Goal: Task Accomplishment & Management: Use online tool/utility

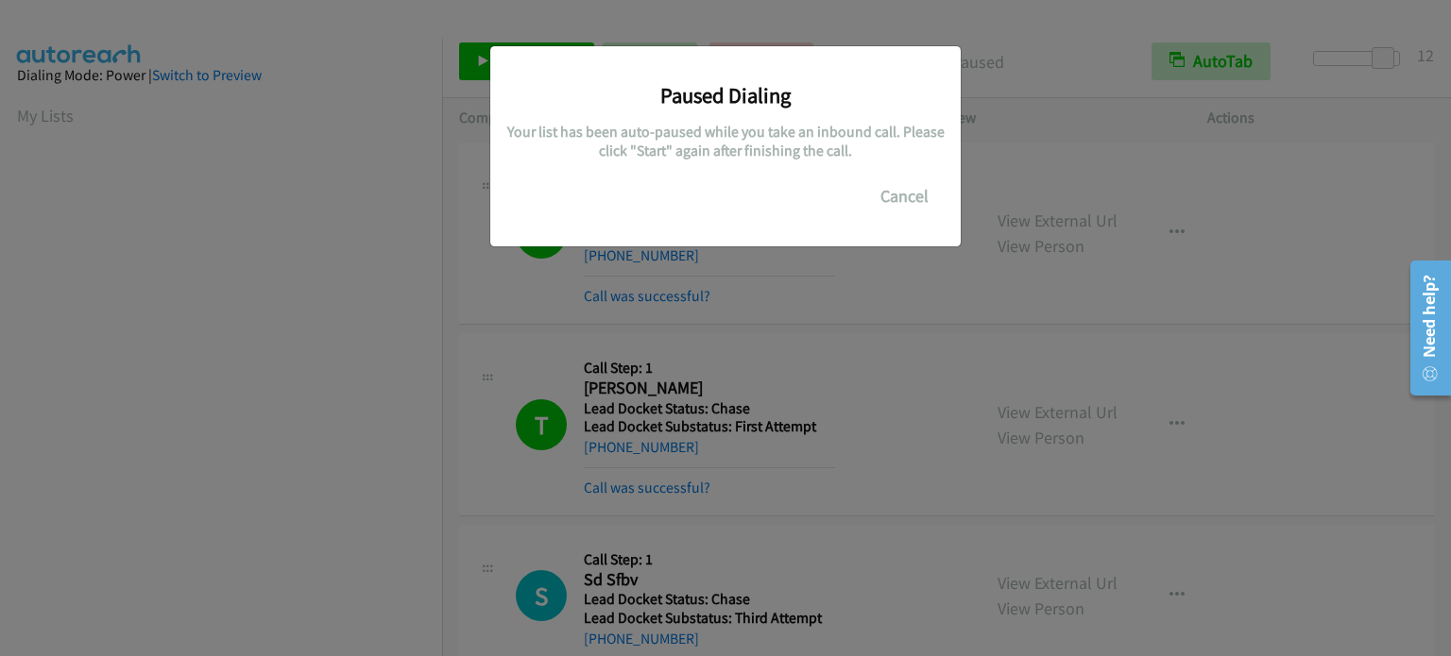
scroll to position [403, 0]
click at [896, 280] on div "Paused Dialing Your list has been auto-paused while you take an inbound call. P…" at bounding box center [725, 336] width 1451 height 639
click at [894, 197] on button "Cancel" at bounding box center [904, 197] width 84 height 38
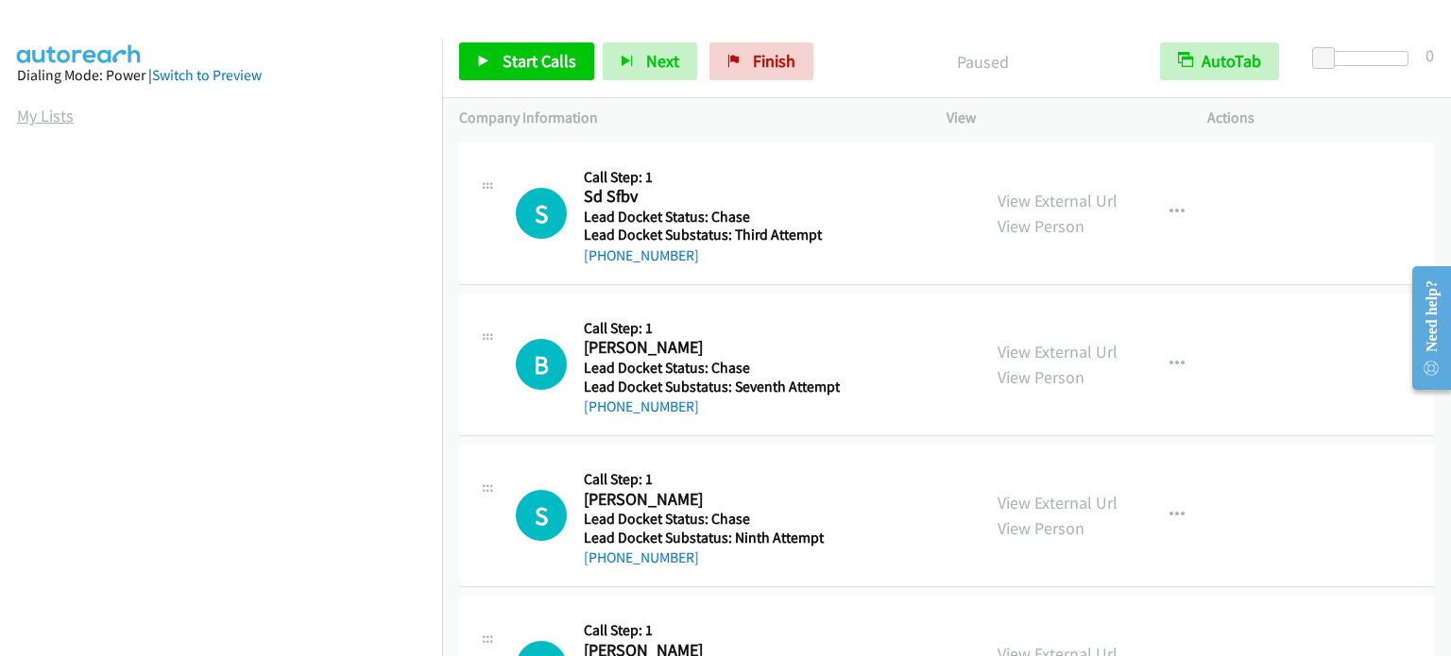
click at [41, 114] on link "My Lists" at bounding box center [45, 116] width 57 height 22
click at [539, 64] on span "Start Calls" at bounding box center [539, 61] width 74 height 22
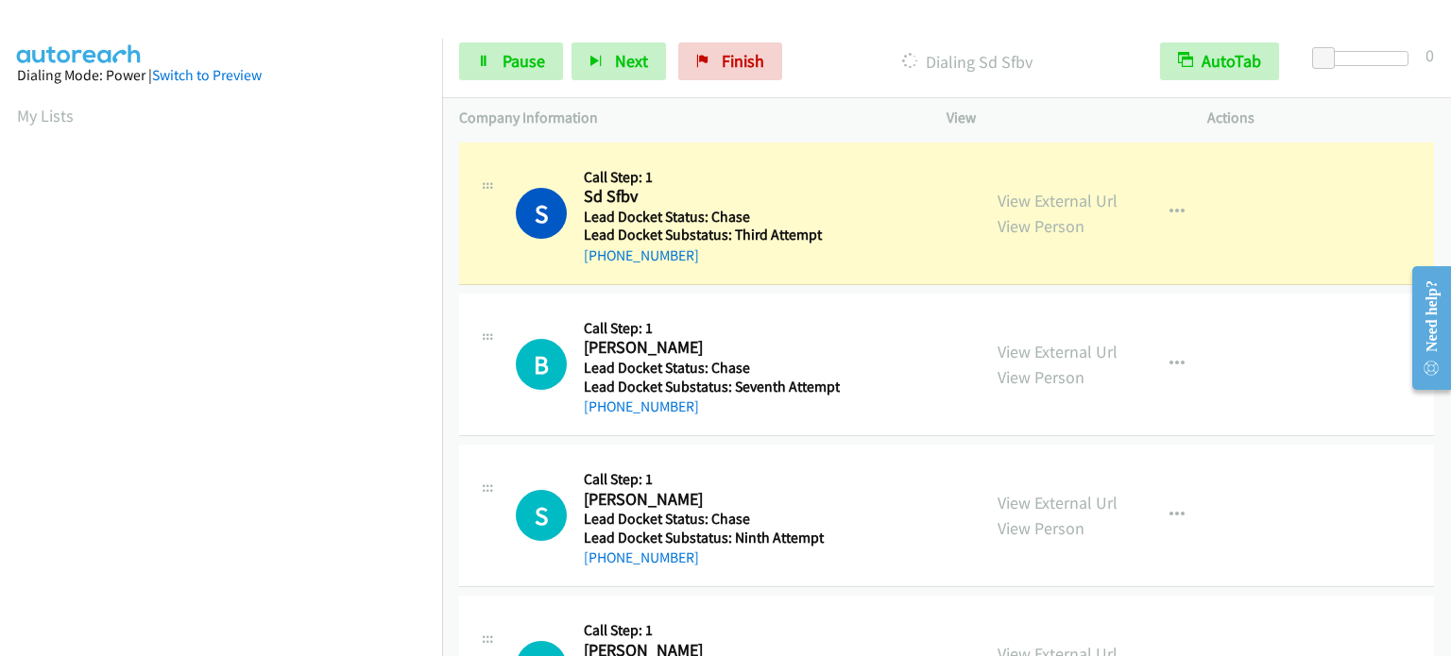
scroll to position [403, 0]
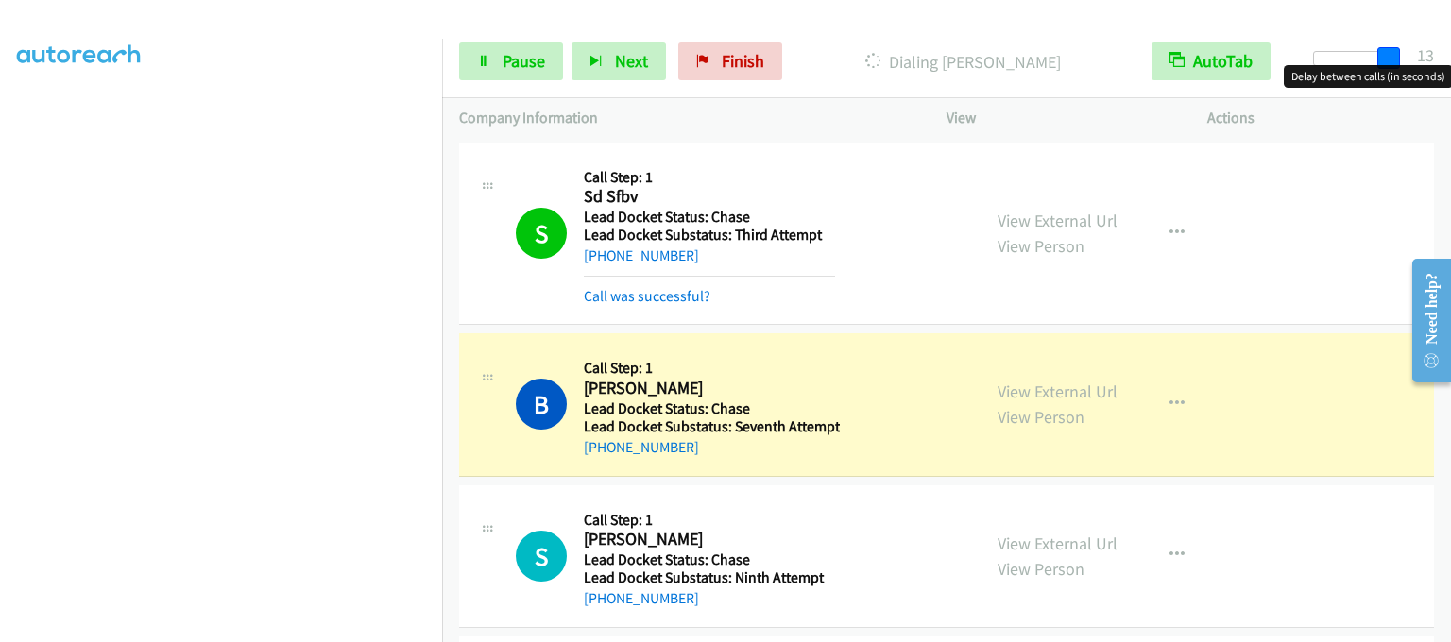
drag, startPoint x: 1323, startPoint y: 54, endPoint x: 1395, endPoint y: 61, distance: 72.2
click at [1395, 61] on span at bounding box center [1388, 58] width 23 height 23
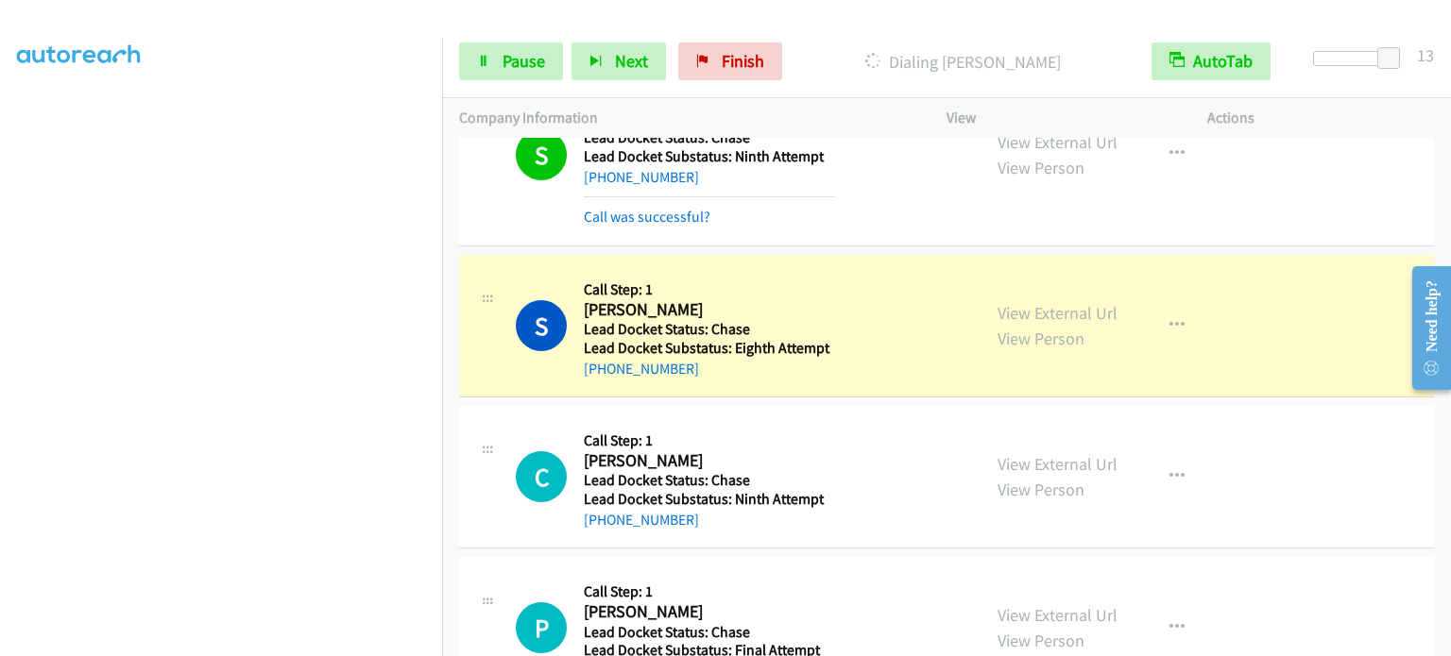
scroll to position [417, 0]
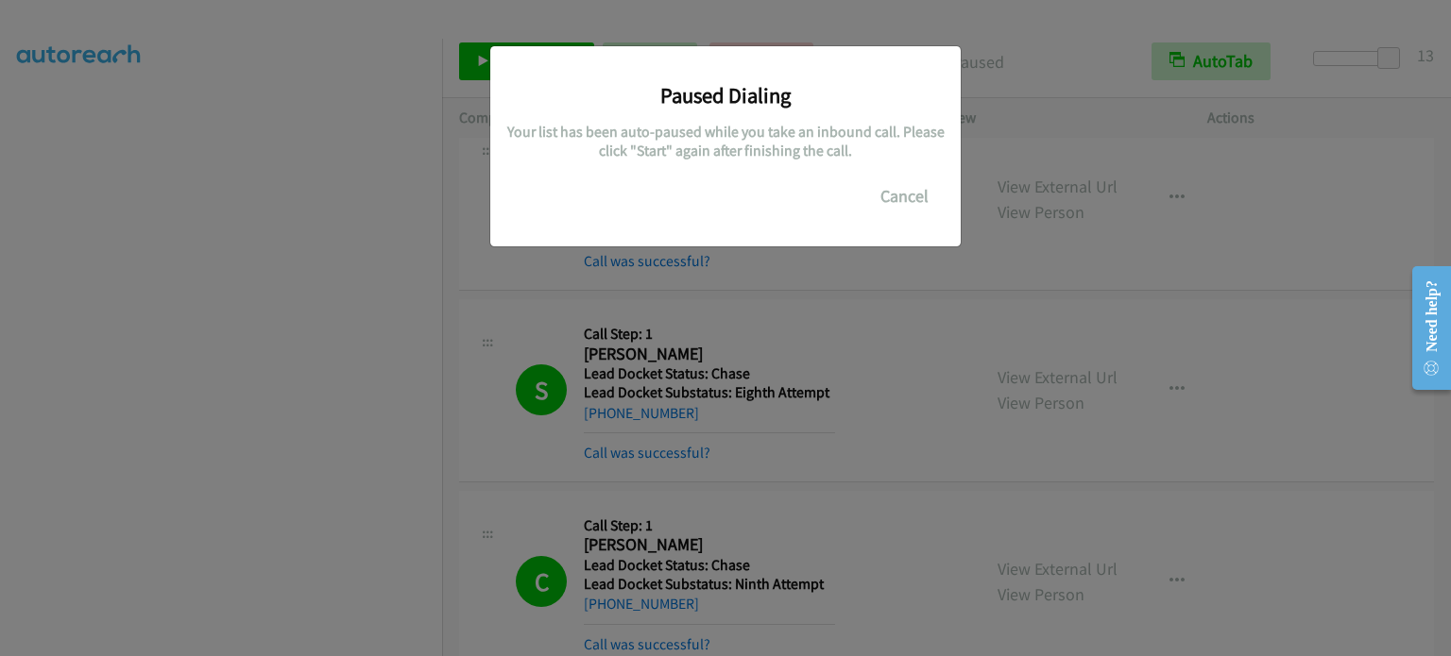
click at [943, 294] on div "Paused Dialing Your list has been auto-paused while you take an inbound call. P…" at bounding box center [725, 336] width 1451 height 639
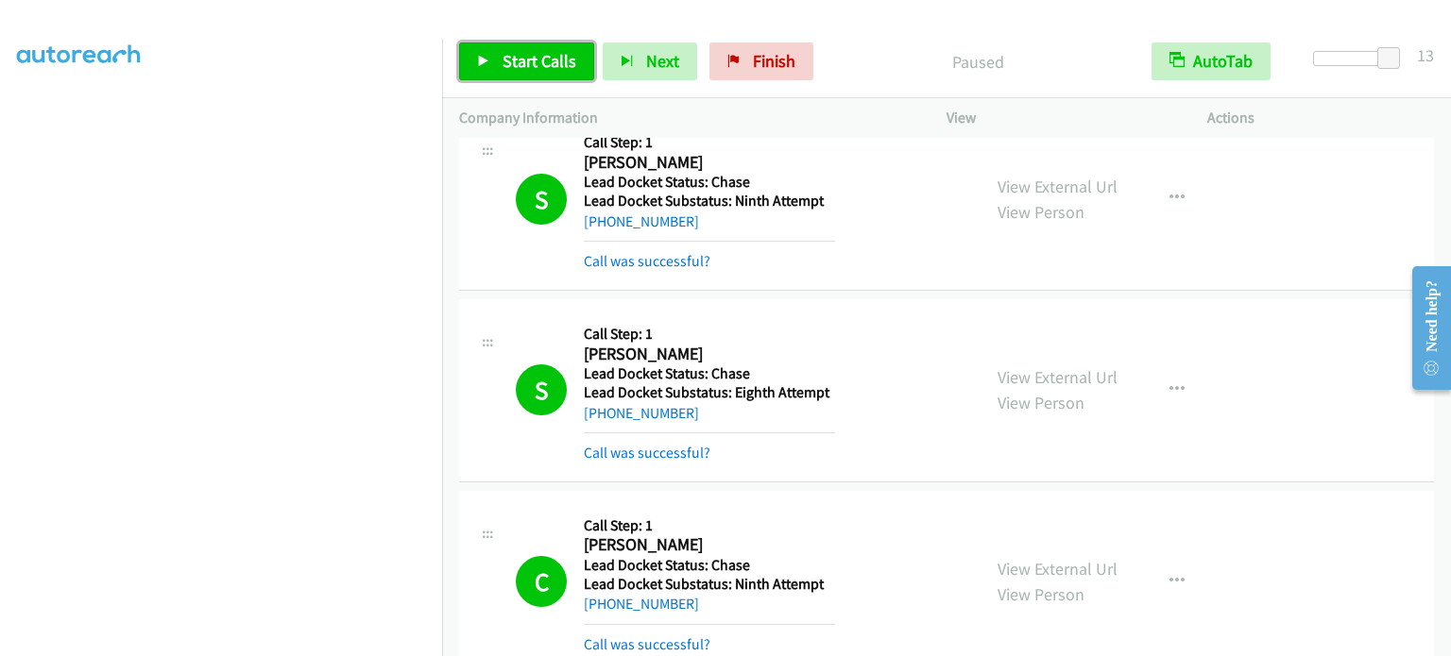
click at [557, 53] on span "Start Calls" at bounding box center [539, 61] width 74 height 22
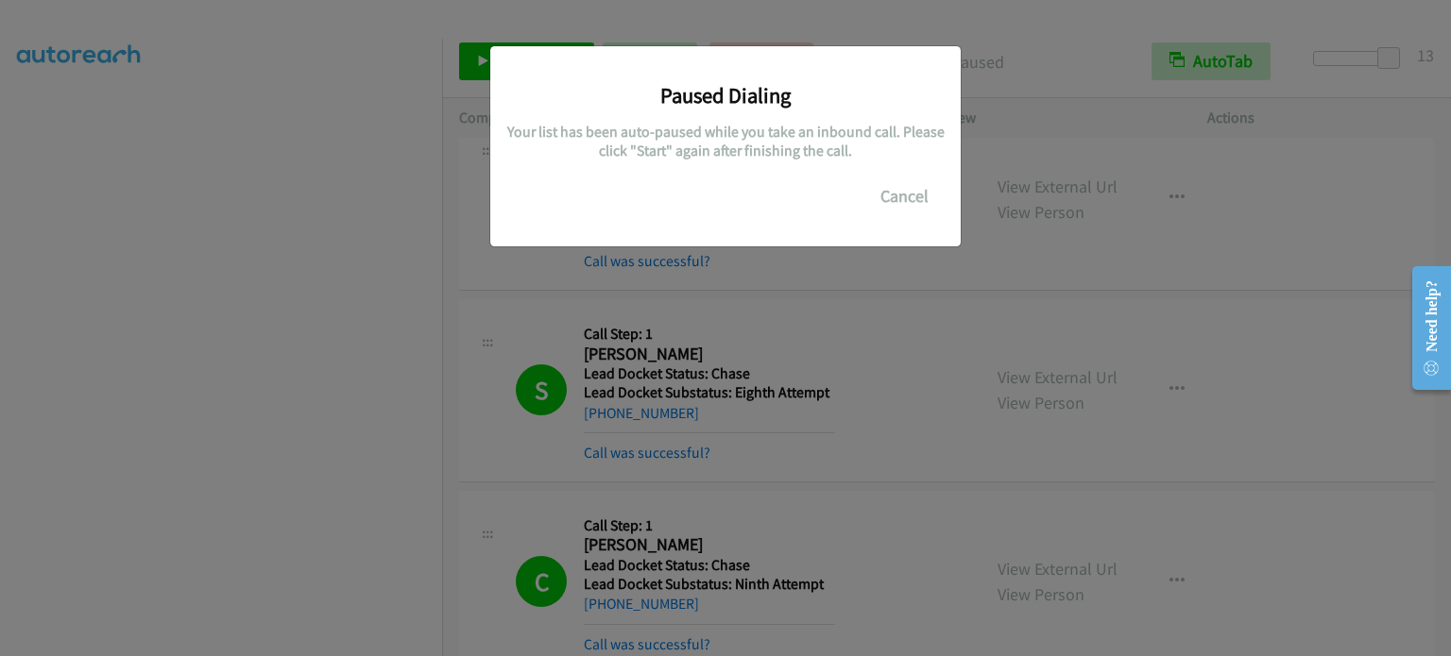
click at [956, 292] on div "Paused Dialing Your list has been auto-paused while you take an inbound call. P…" at bounding box center [725, 336] width 1451 height 639
click at [896, 189] on button "Cancel" at bounding box center [904, 197] width 84 height 38
click at [869, 305] on div "Paused Dialing Your list has been auto-paused while you take an inbound call. P…" at bounding box center [725, 336] width 1451 height 639
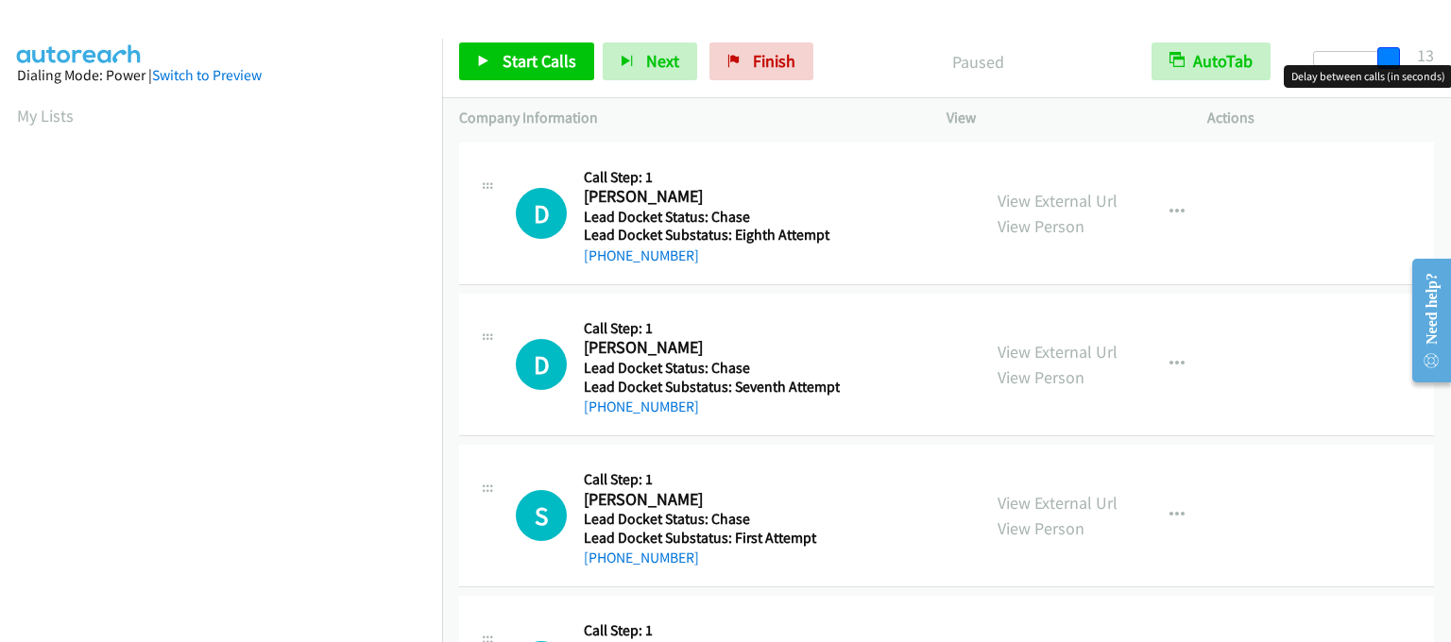
drag, startPoint x: 1321, startPoint y: 57, endPoint x: 1354, endPoint y: 65, distance: 34.1
click at [1396, 59] on span at bounding box center [1388, 58] width 23 height 23
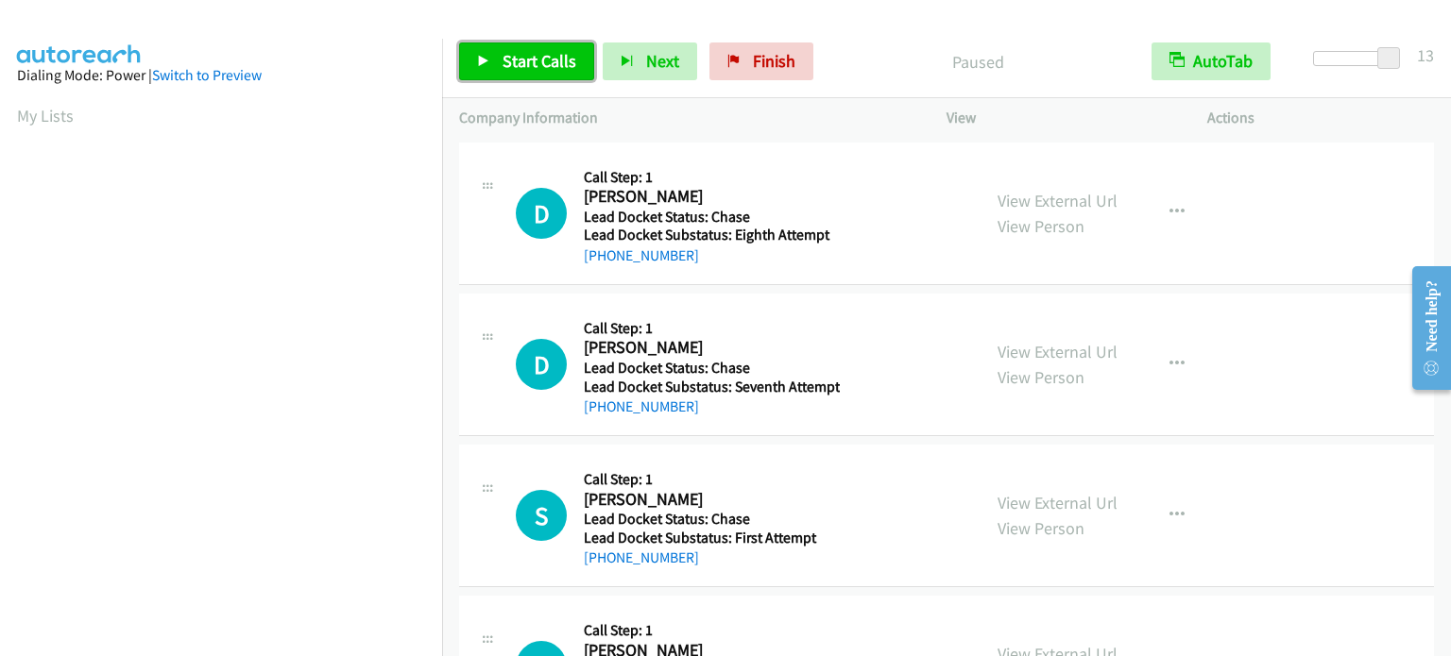
click at [548, 68] on span "Start Calls" at bounding box center [539, 61] width 74 height 22
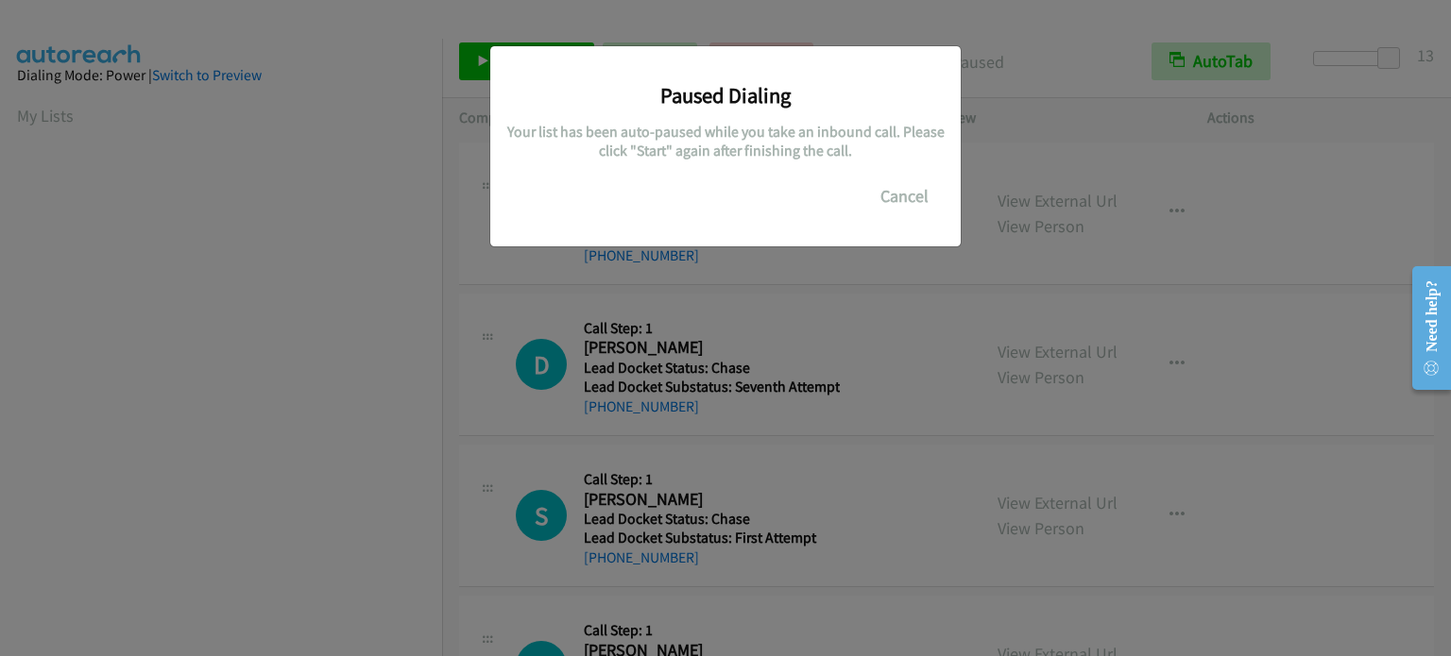
scroll to position [403, 0]
click at [900, 279] on div "Paused Dialing Your list has been auto-paused while you take an inbound call. P…" at bounding box center [725, 336] width 1451 height 639
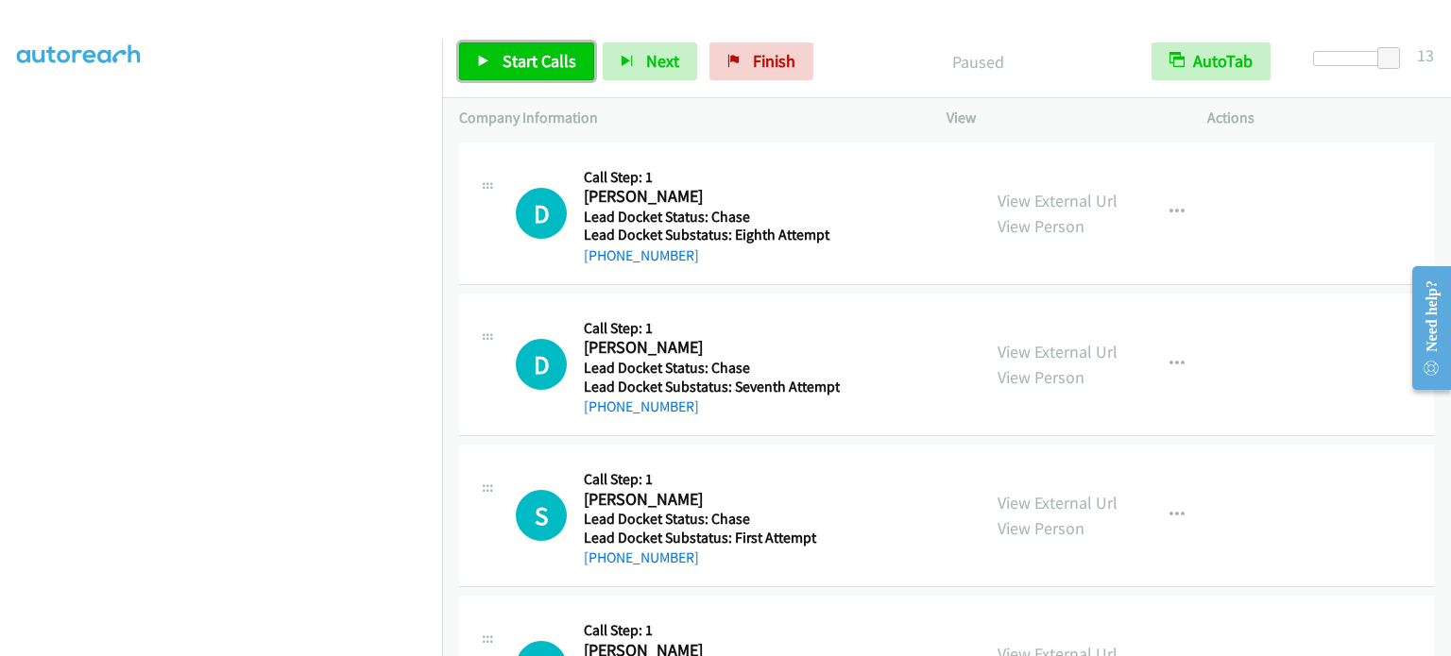
click at [543, 63] on span "Start Calls" at bounding box center [539, 61] width 74 height 22
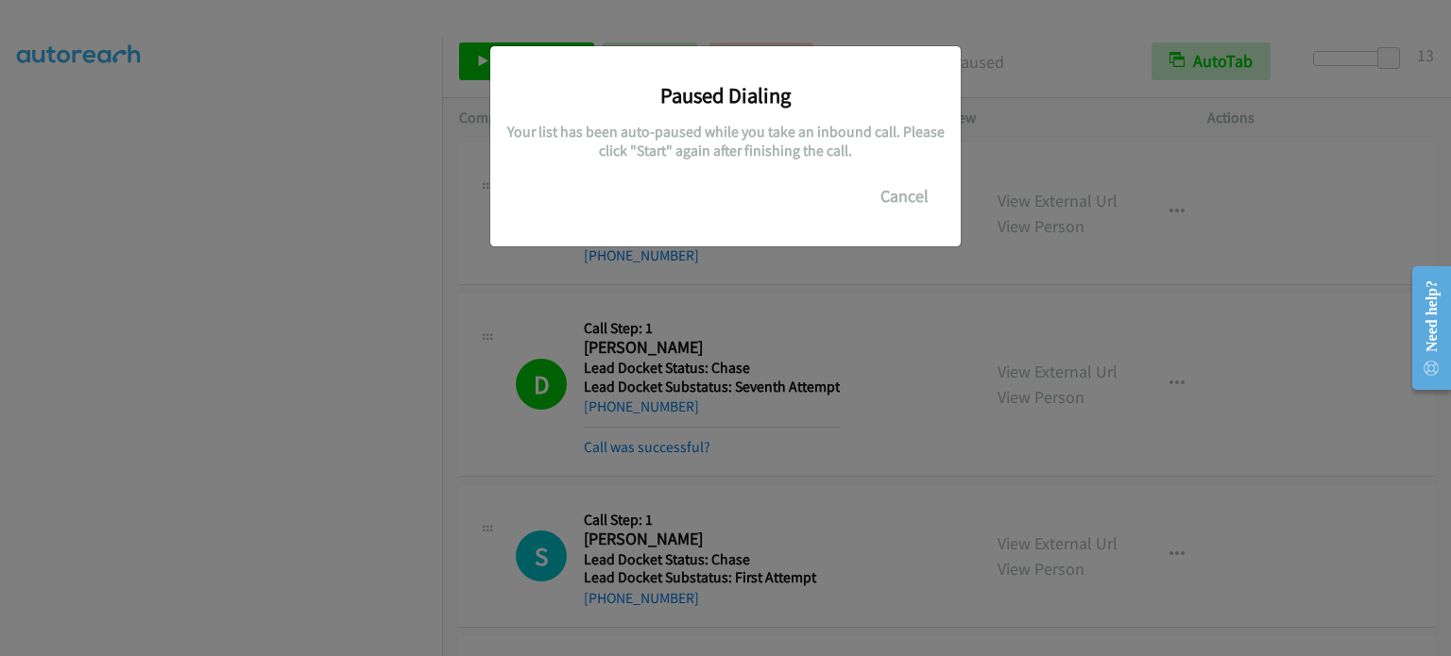
click at [475, 605] on div "Paused Dialing Your list has been auto-paused while you take an inbound call. P…" at bounding box center [725, 336] width 1451 height 639
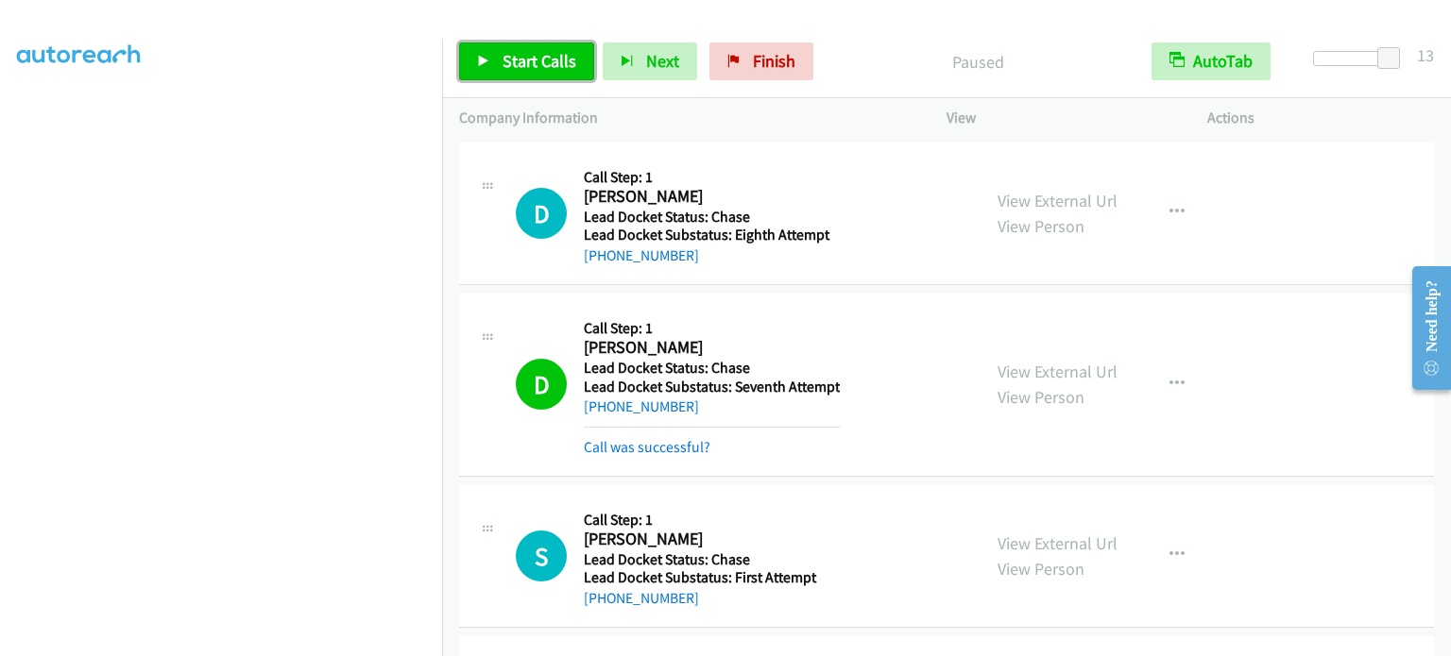
click at [530, 53] on span "Start Calls" at bounding box center [539, 61] width 74 height 22
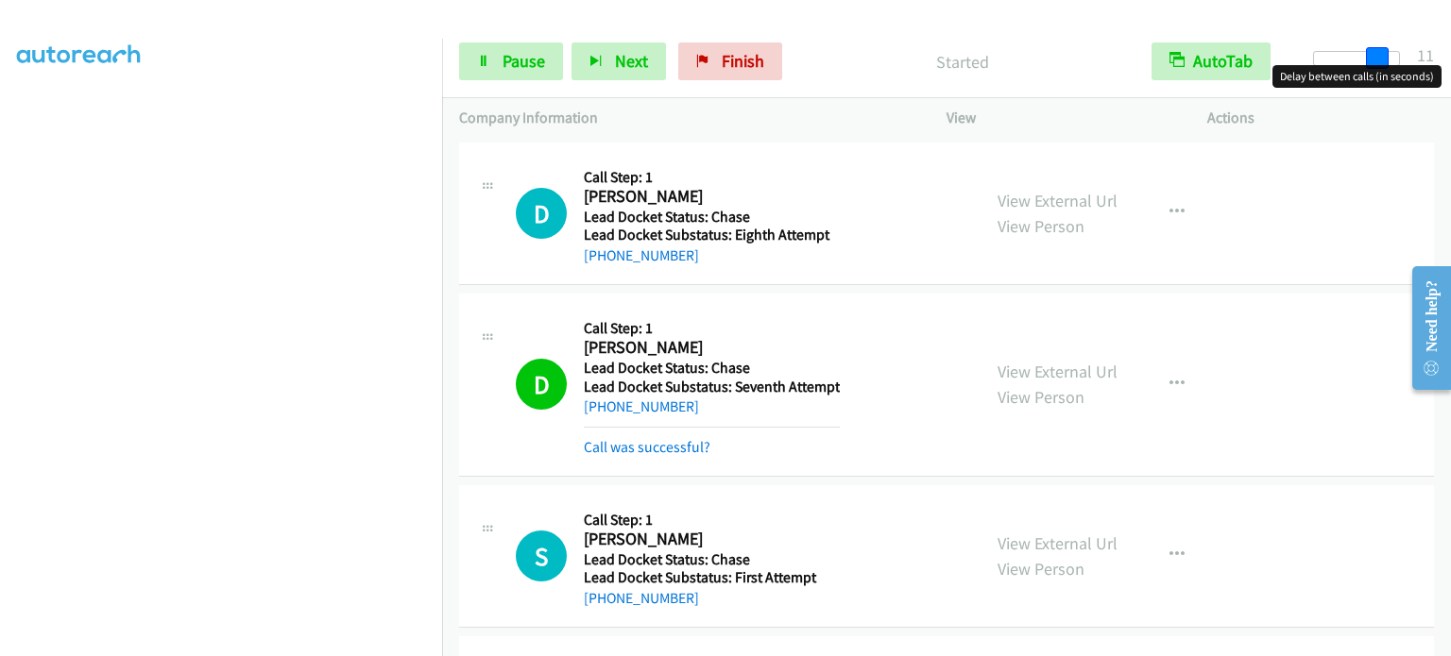
drag, startPoint x: 1388, startPoint y: 56, endPoint x: 1375, endPoint y: 57, distance: 13.3
click at [1375, 57] on span at bounding box center [1377, 58] width 23 height 23
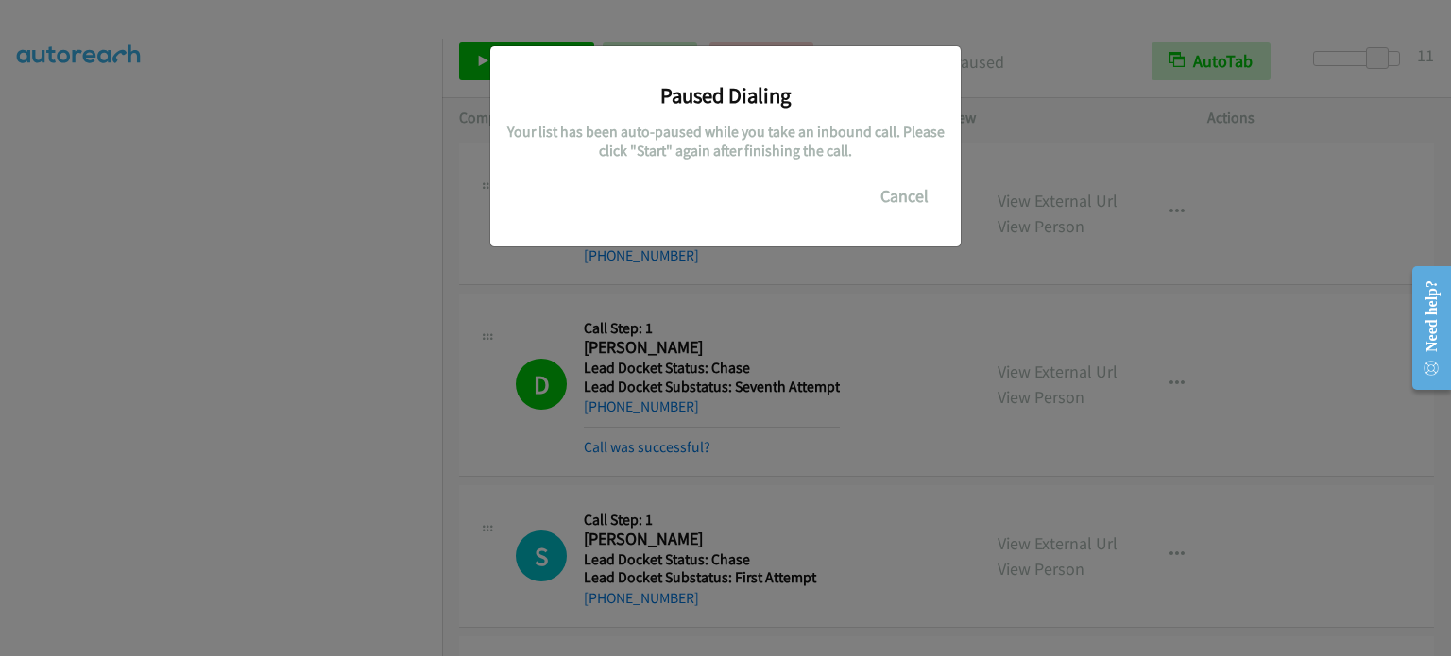
click at [865, 328] on div "Paused Dialing Your list has been auto-paused while you take an inbound call. P…" at bounding box center [725, 336] width 1451 height 639
click at [858, 270] on div "Paused Dialing Your list has been auto-paused while you take an inbound call. P…" at bounding box center [725, 336] width 1451 height 639
click at [891, 202] on button "Cancel" at bounding box center [904, 197] width 84 height 38
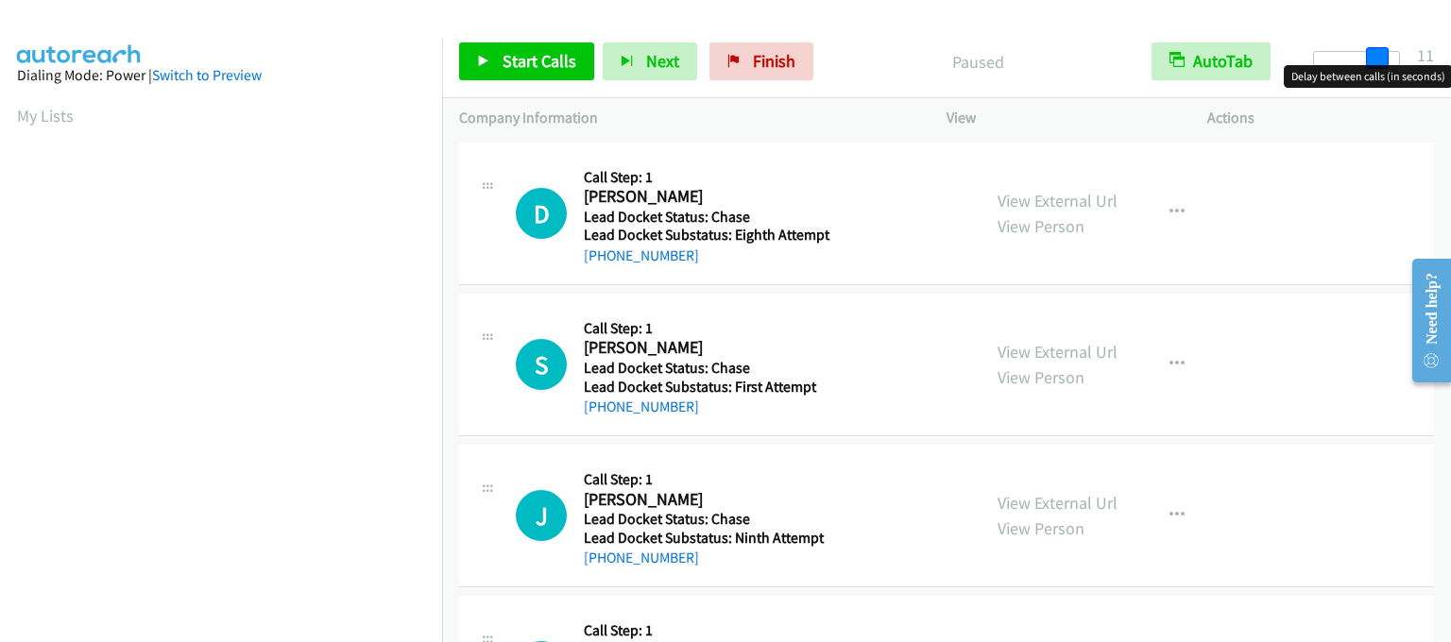
drag, startPoint x: 1325, startPoint y: 58, endPoint x: 1386, endPoint y: 63, distance: 61.6
click at [1386, 63] on span at bounding box center [1377, 58] width 23 height 23
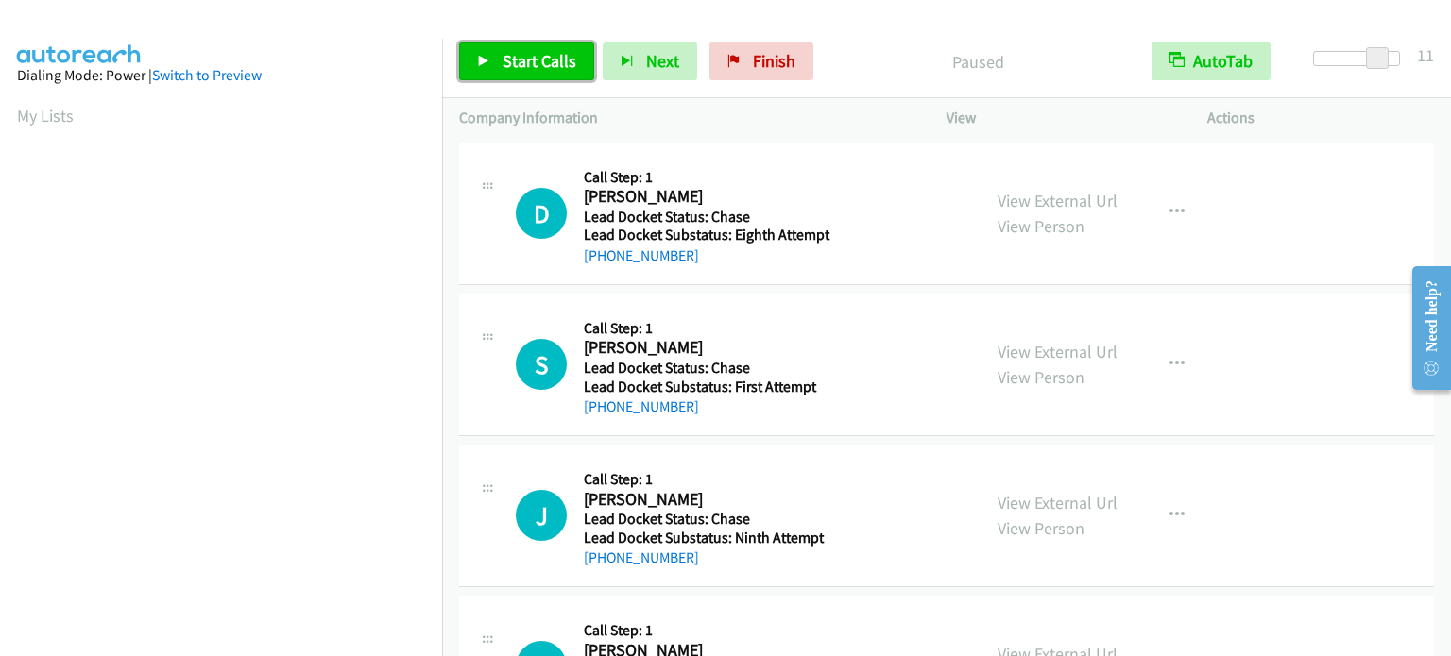
click at [525, 56] on span "Start Calls" at bounding box center [539, 61] width 74 height 22
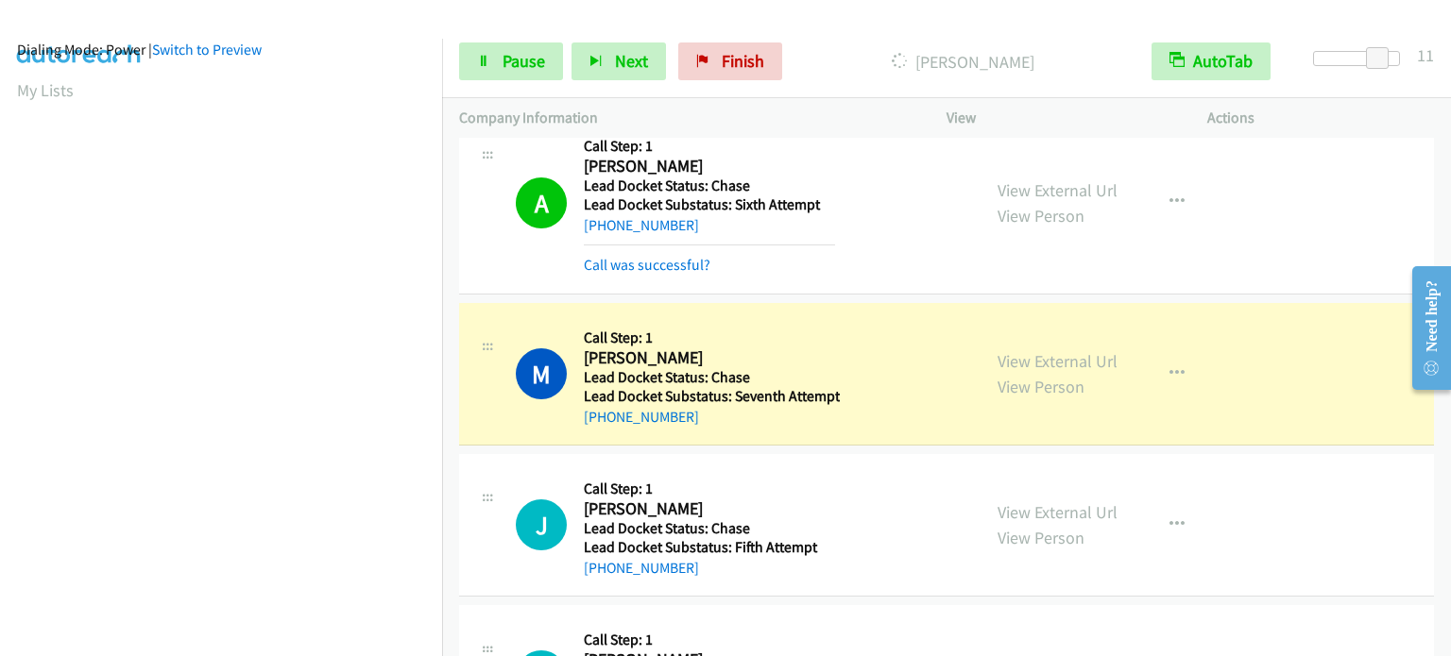
scroll to position [403, 0]
